Goal: Find specific fact

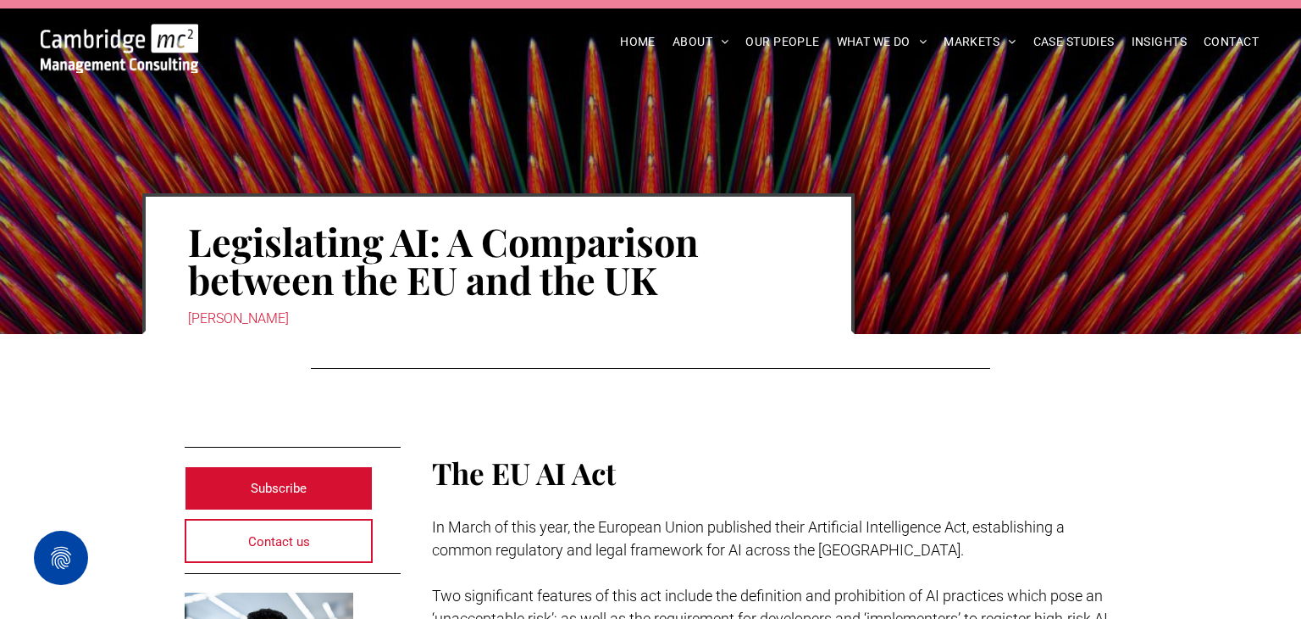
scroll to position [46, 0]
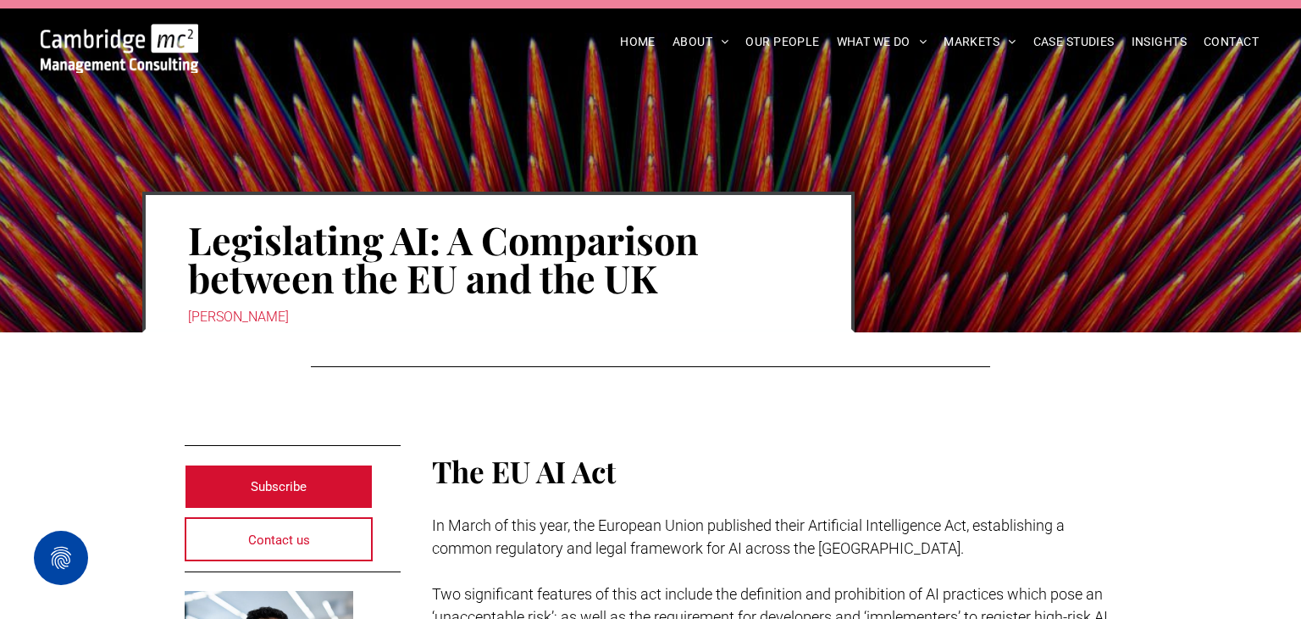
click at [226, 315] on div "Rachi Weerasinghe" at bounding box center [498, 317] width 621 height 24
click at [242, 319] on div "Rachi Weerasinghe" at bounding box center [498, 317] width 621 height 24
drag, startPoint x: 225, startPoint y: 317, endPoint x: 308, endPoint y: 322, distance: 82.3
click at [308, 322] on div "Rachi Weerasinghe" at bounding box center [498, 317] width 621 height 24
copy div "Weerasinghe"
